Goal: Task Accomplishment & Management: Manage account settings

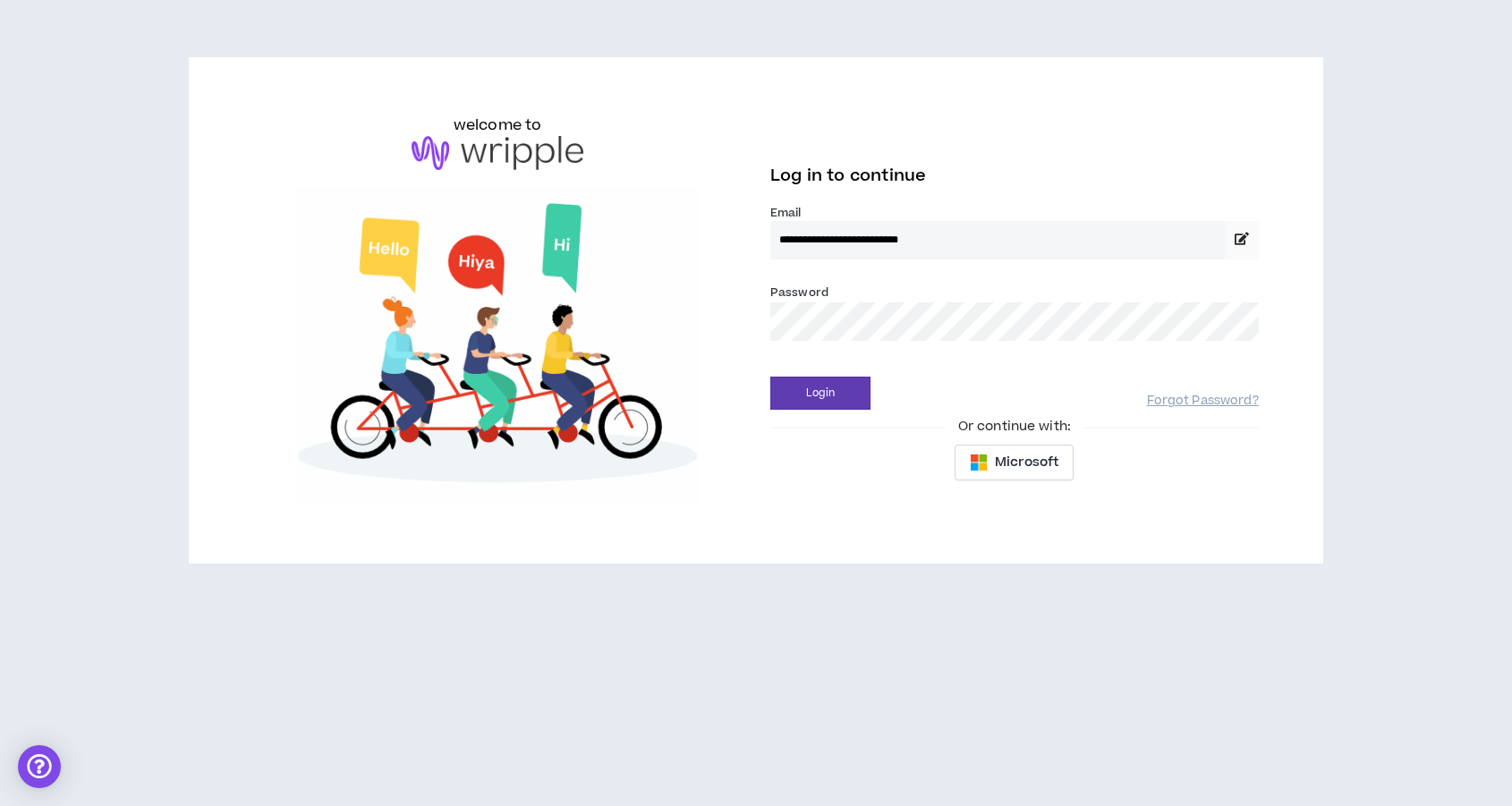
click at [770, 377] on button "Login" at bounding box center [820, 393] width 100 height 33
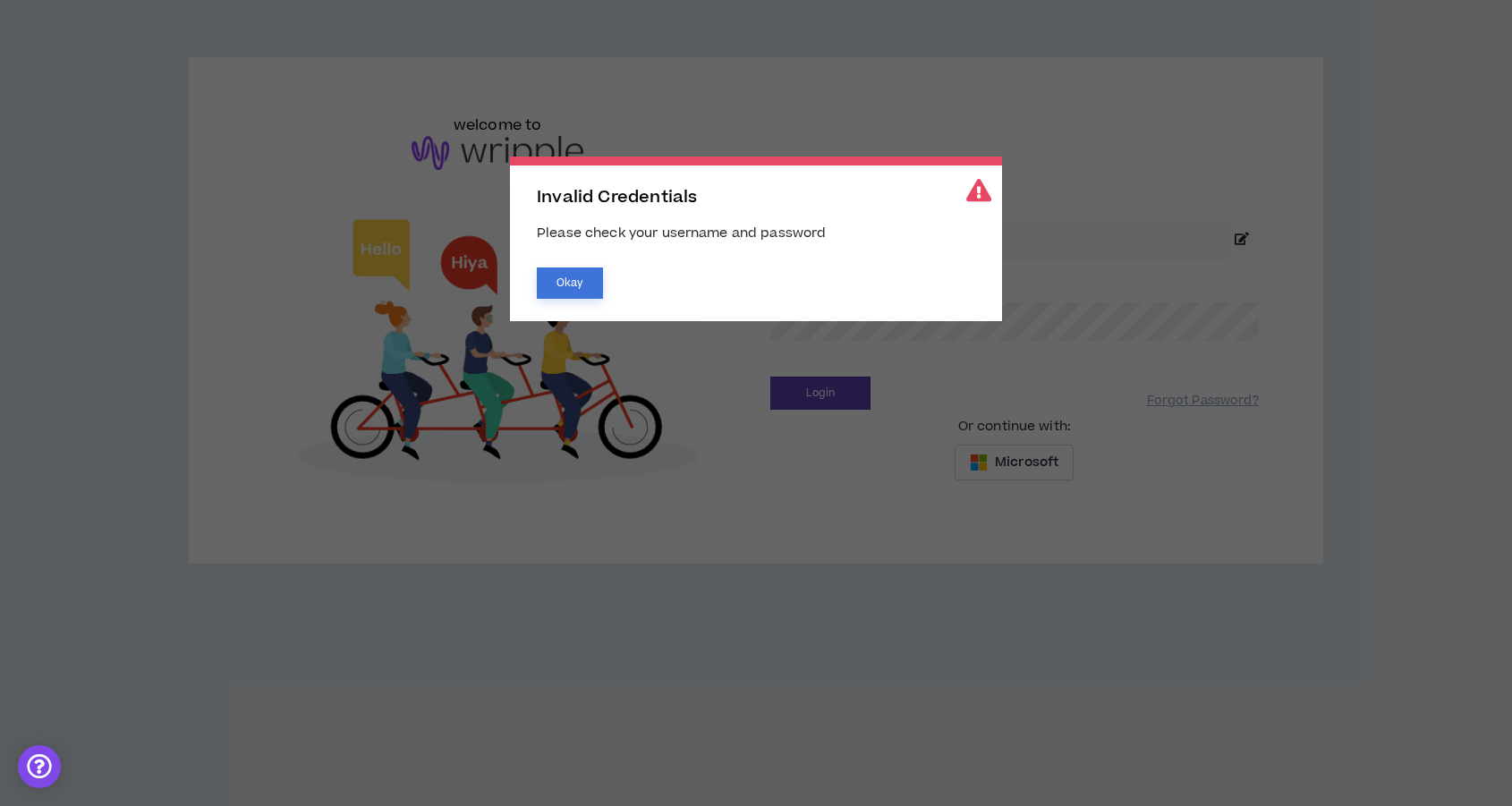
click at [558, 283] on button "Okay" at bounding box center [569, 283] width 66 height 32
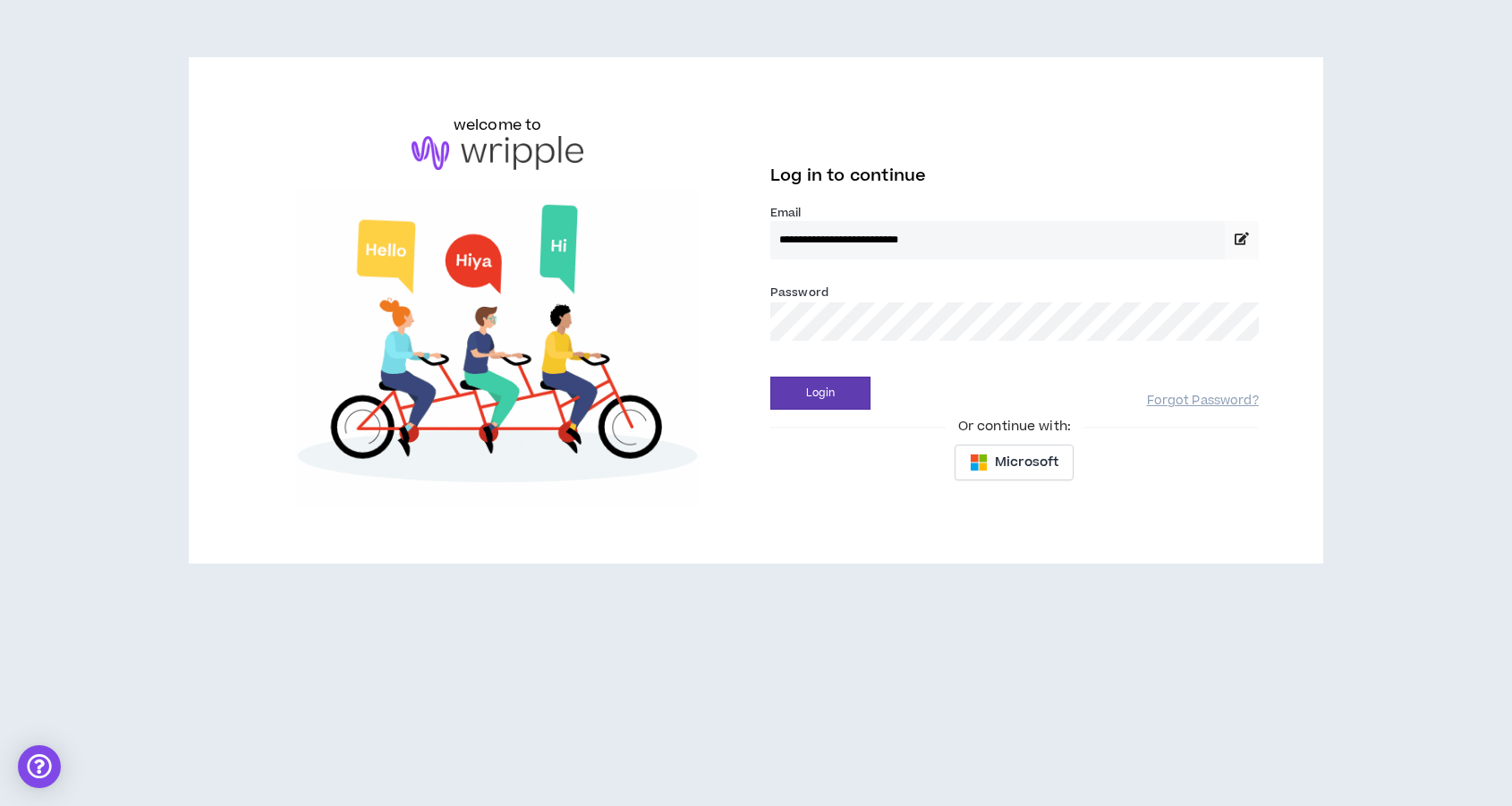
click at [770, 377] on button "Login" at bounding box center [820, 393] width 100 height 33
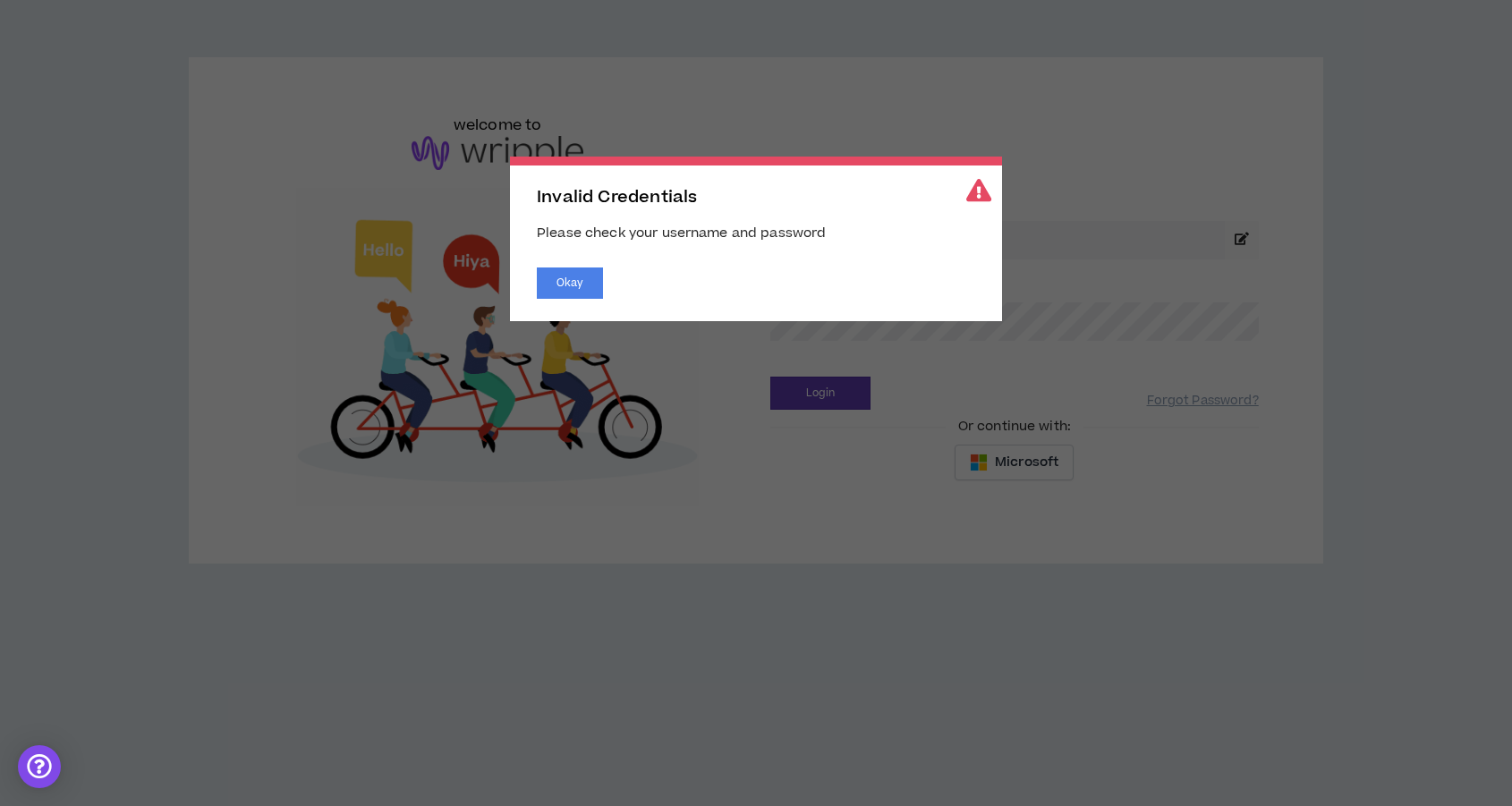
click at [1044, 327] on span "Invalid Credentials Please check your username and password Okay" at bounding box center [756, 403] width 1512 height 806
click at [587, 293] on button "Okay" at bounding box center [569, 283] width 66 height 32
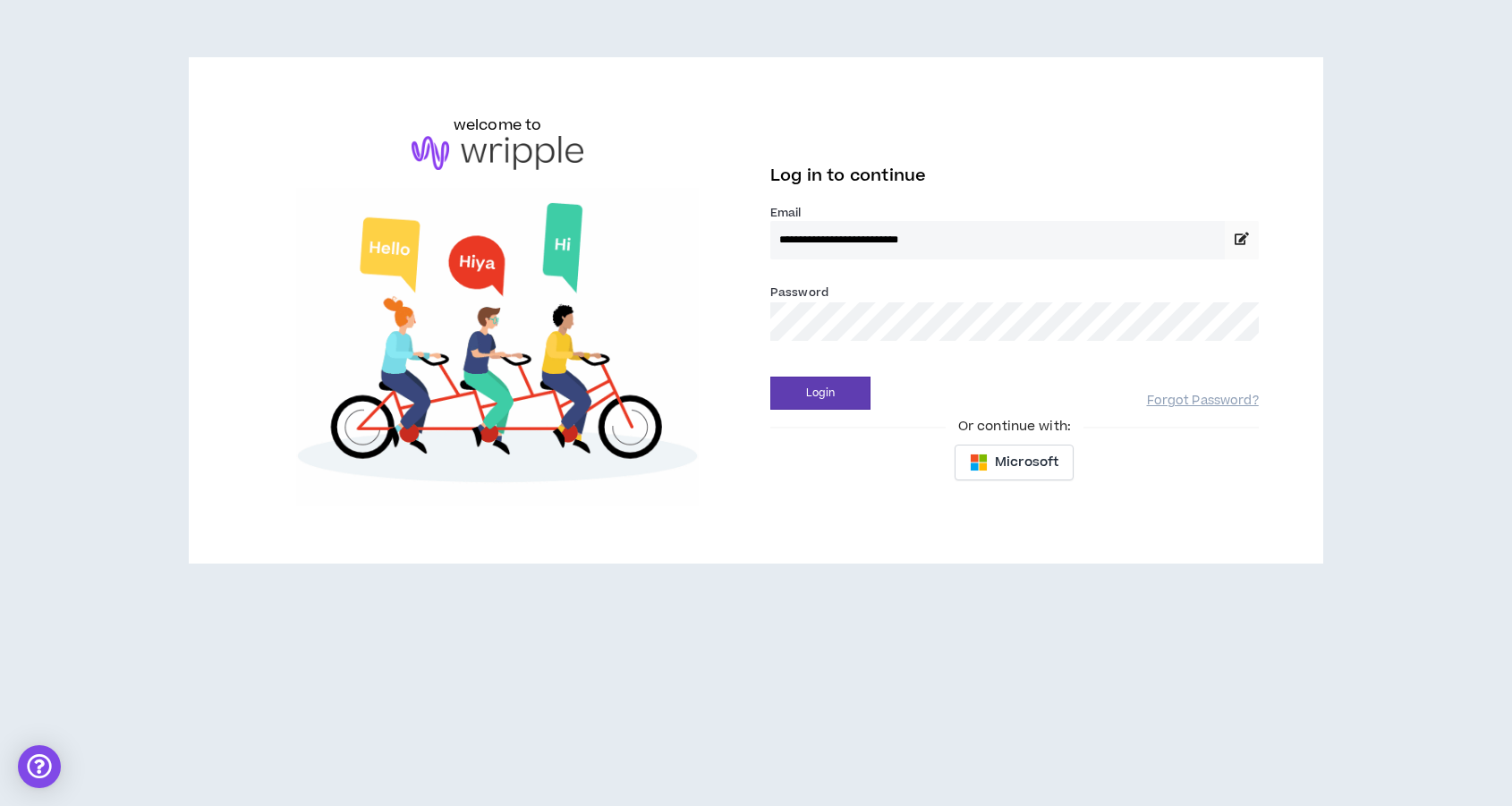
click at [770, 377] on button "Login" at bounding box center [820, 393] width 100 height 33
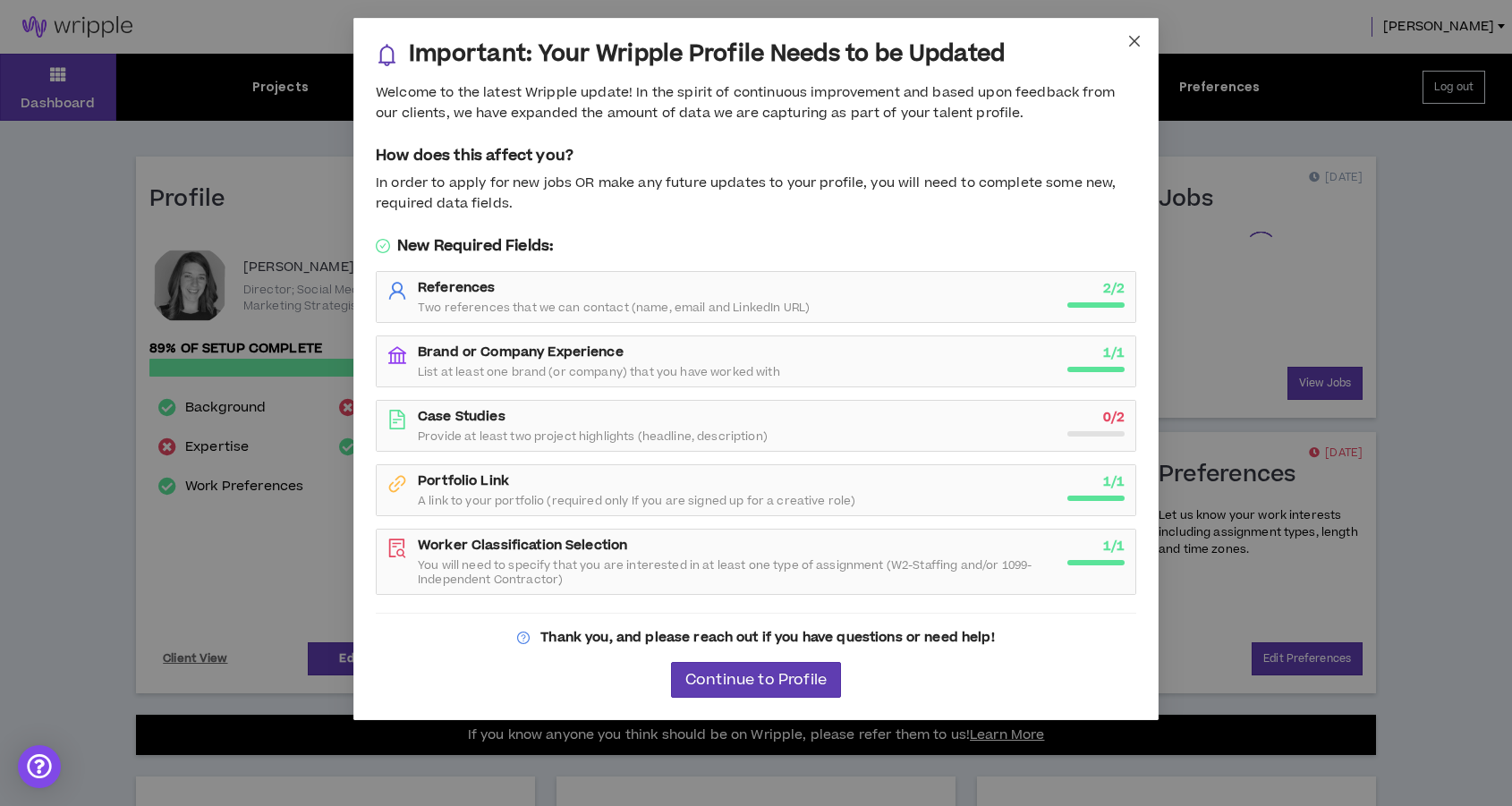
click at [1132, 39] on icon "close" at bounding box center [1135, 42] width 11 height 11
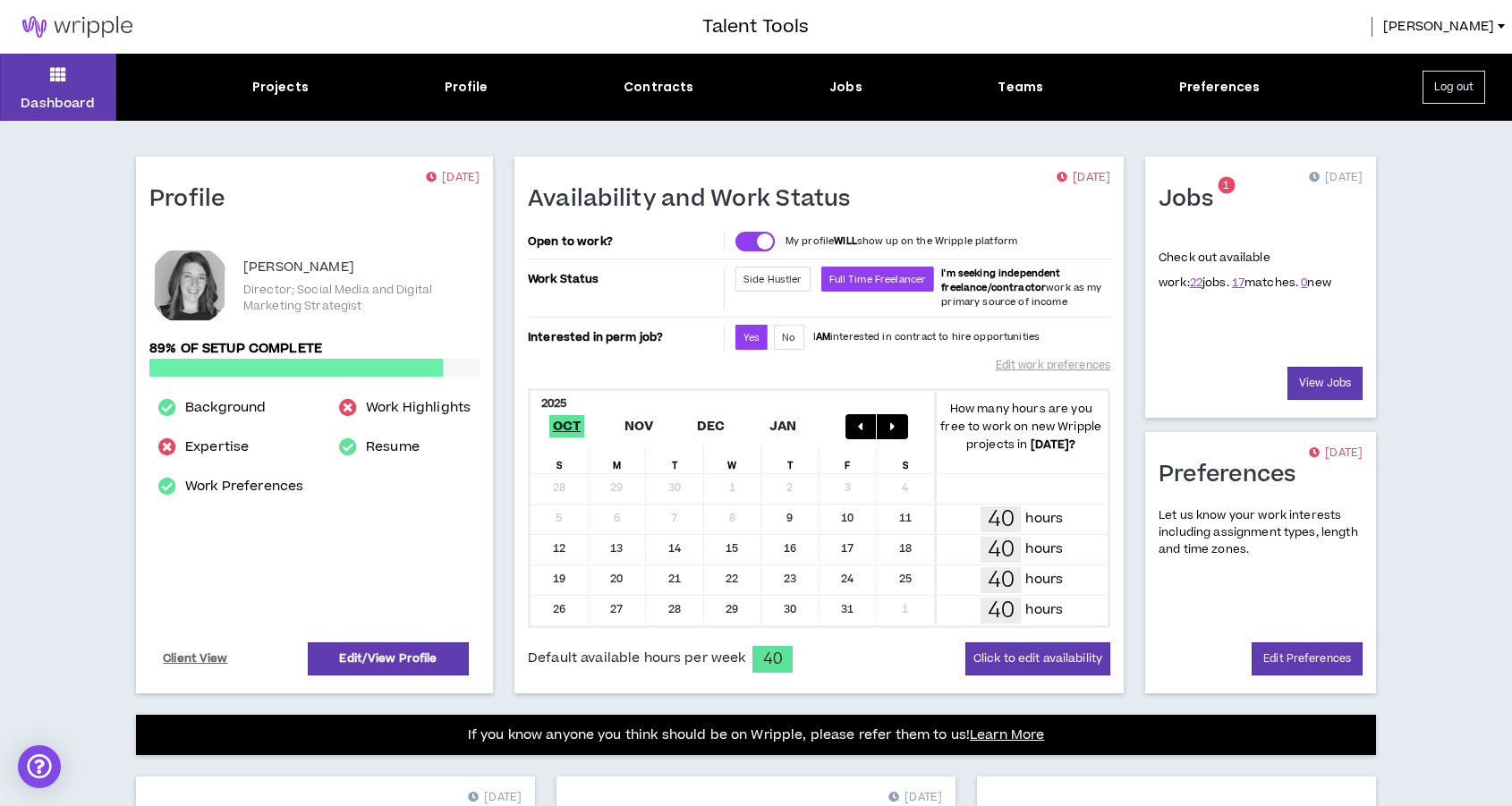
click at [859, 90] on div "Projects Profile Contracts Jobs Teams Preferences" at bounding box center [756, 87] width 1280 height 19
click at [840, 86] on div "Jobs" at bounding box center [846, 87] width 33 height 19
